Goal: Transaction & Acquisition: Obtain resource

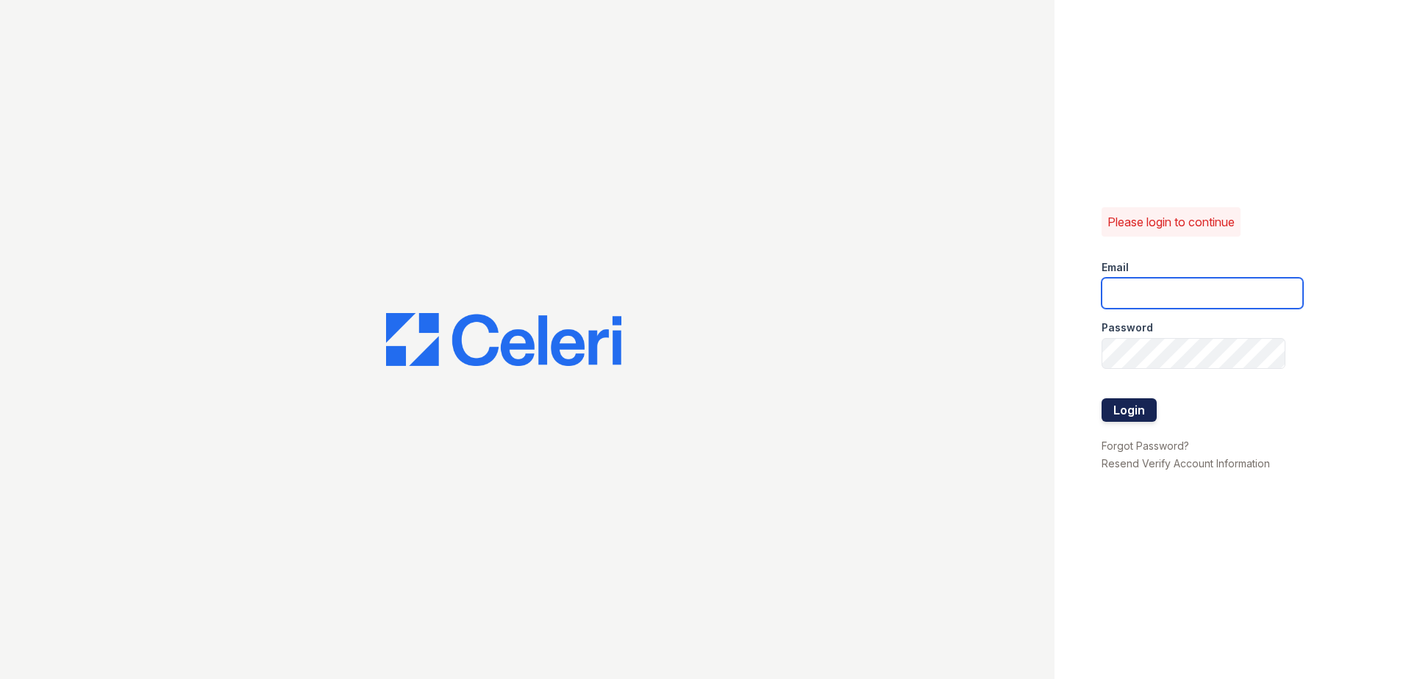
type input "mquinones@trinity-pm.com"
click at [1125, 409] on button "Login" at bounding box center [1128, 410] width 55 height 24
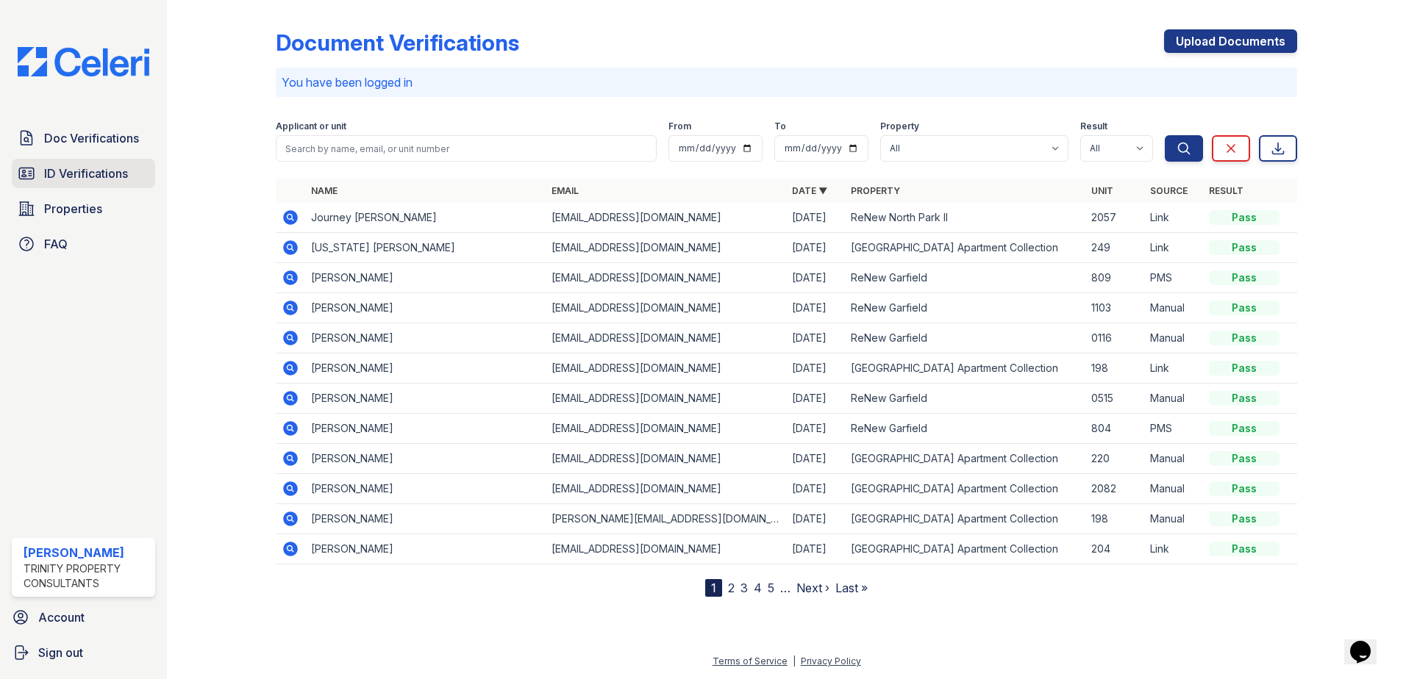
click at [91, 179] on span "ID Verifications" at bounding box center [86, 174] width 84 height 18
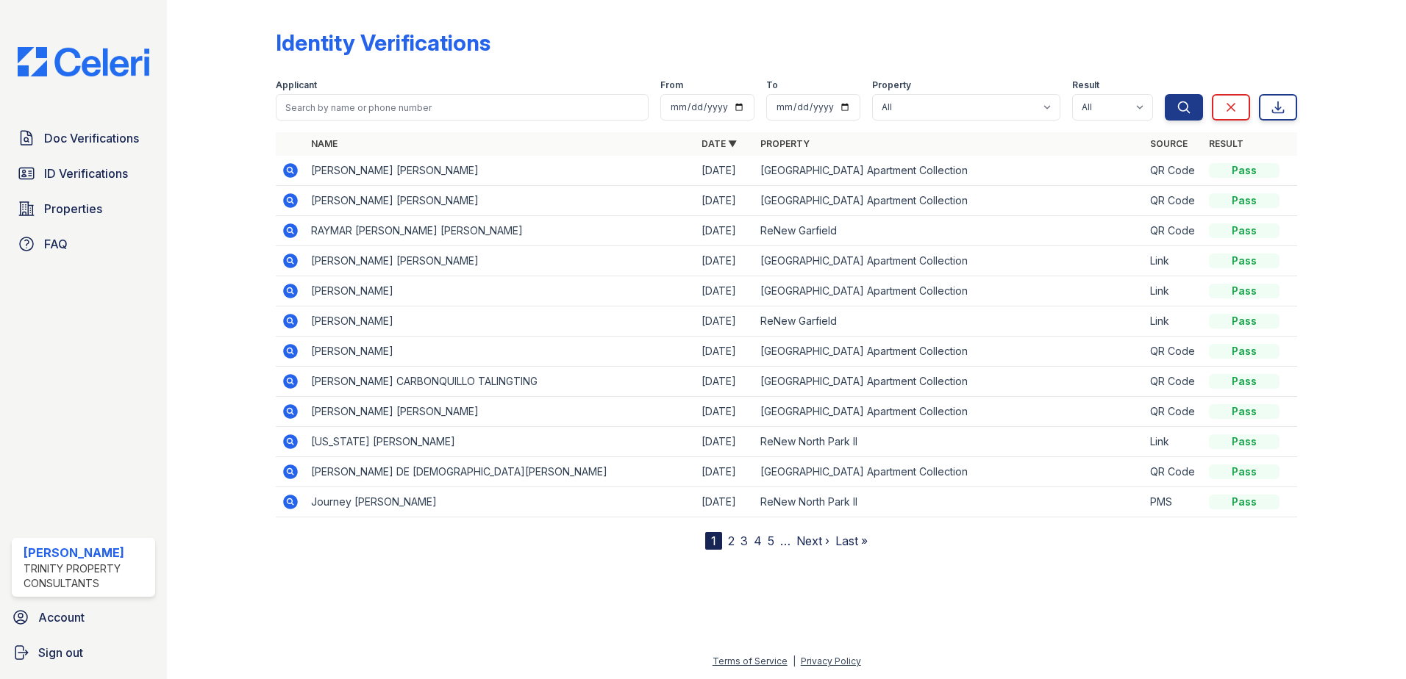
click at [287, 160] on td at bounding box center [290, 171] width 29 height 30
click at [290, 168] on icon at bounding box center [289, 170] width 4 height 4
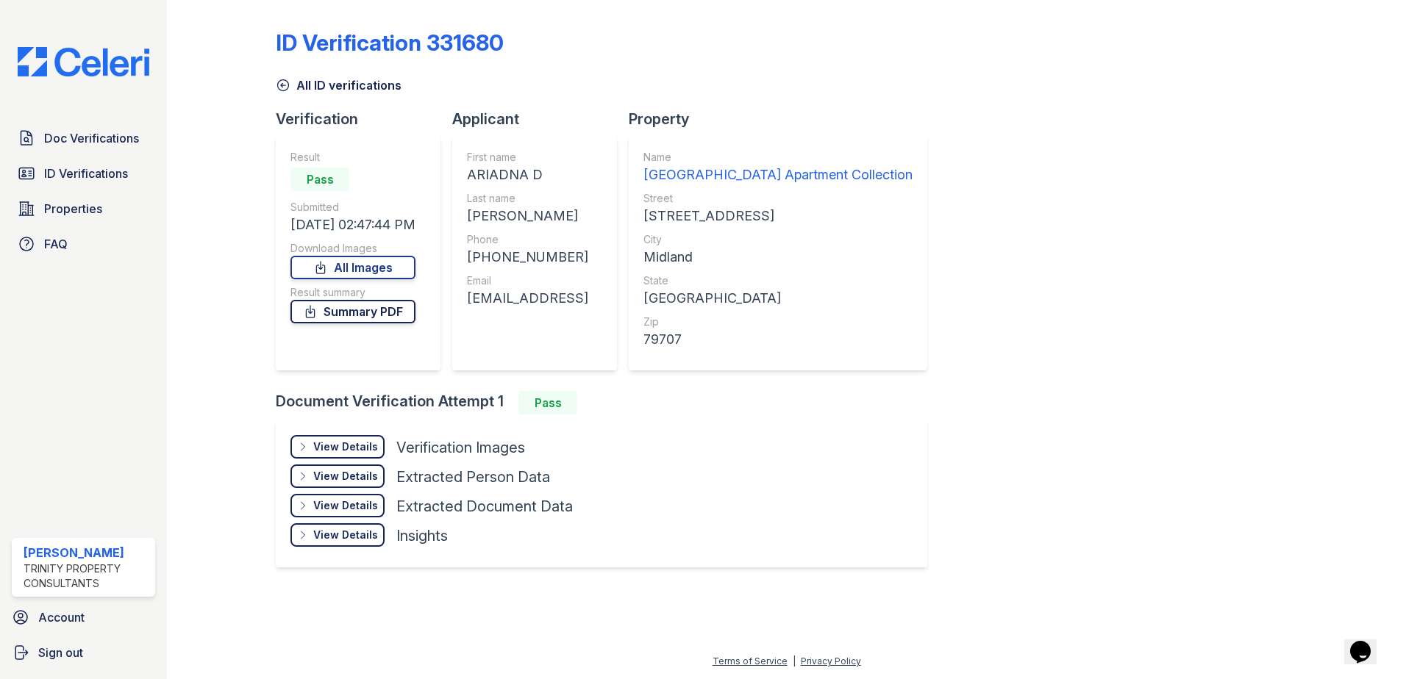
click at [398, 311] on link "Summary PDF" at bounding box center [352, 312] width 125 height 24
